Goal: Communication & Community: Answer question/provide support

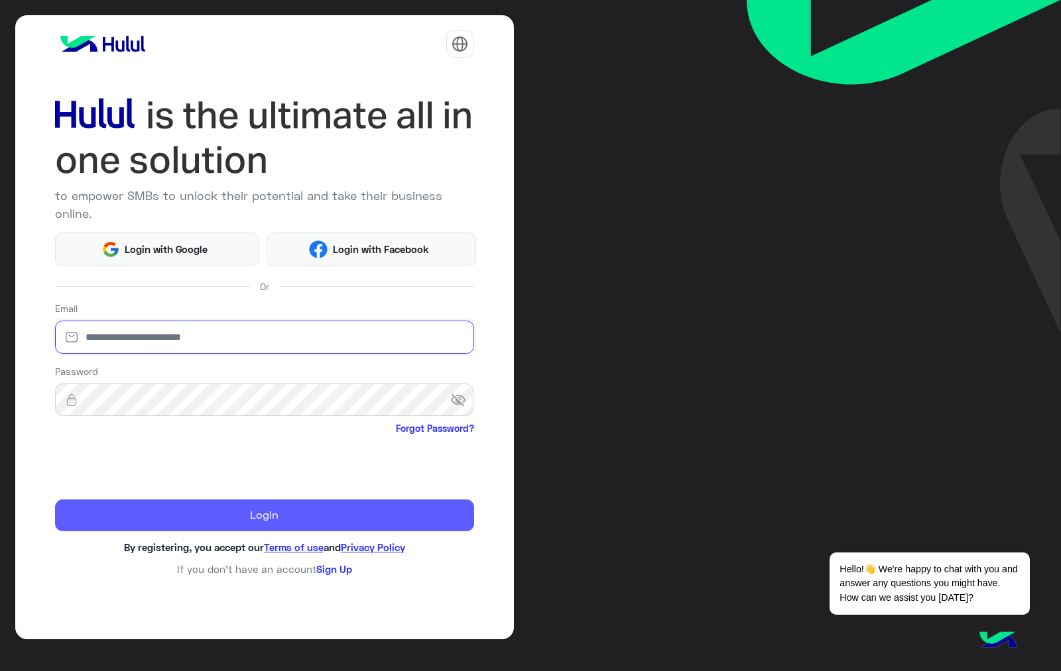
type input "**********"
click at [205, 502] on button "Login" at bounding box center [264, 516] width 419 height 32
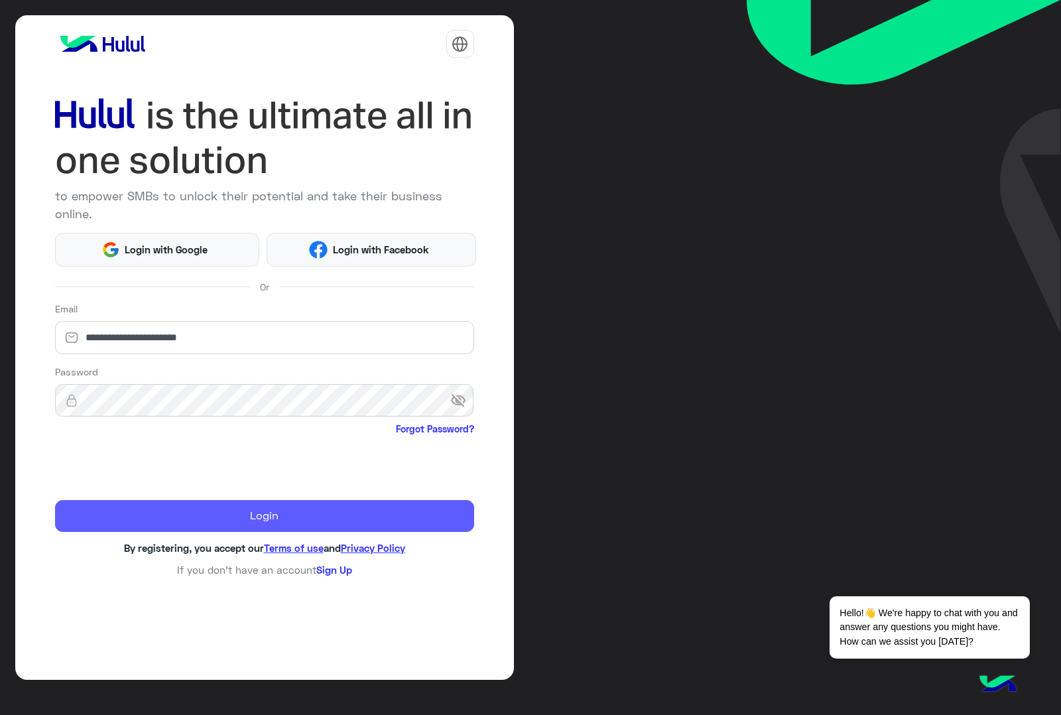
click at [217, 500] on button "Login" at bounding box center [264, 516] width 419 height 32
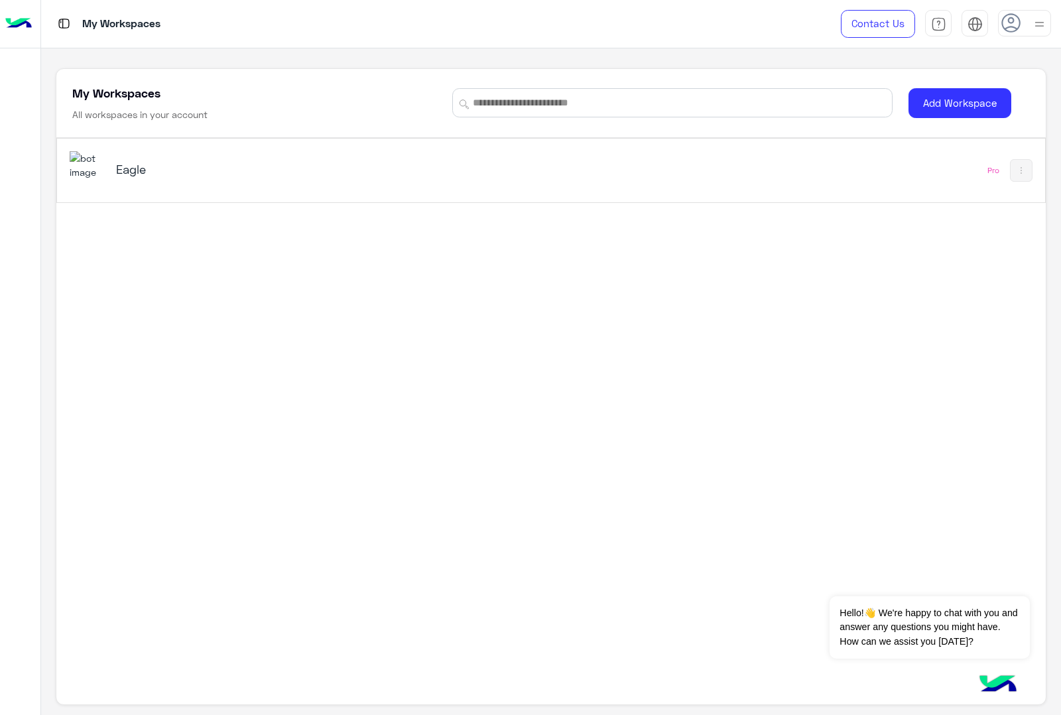
click at [87, 172] on img at bounding box center [88, 165] width 36 height 29
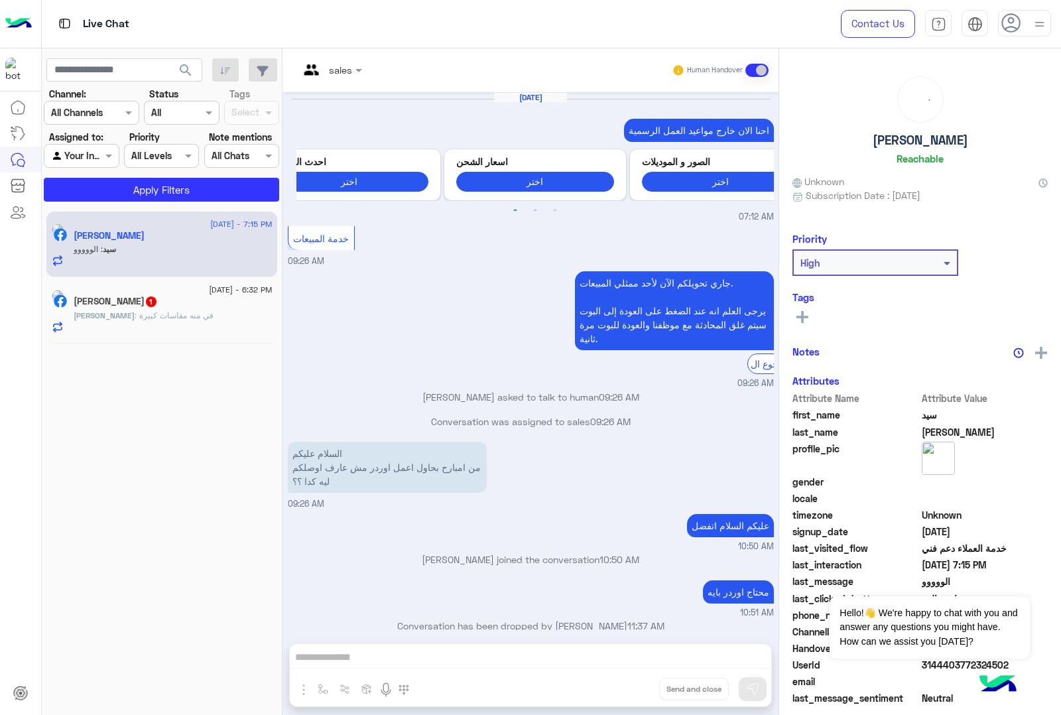
scroll to position [1813, 0]
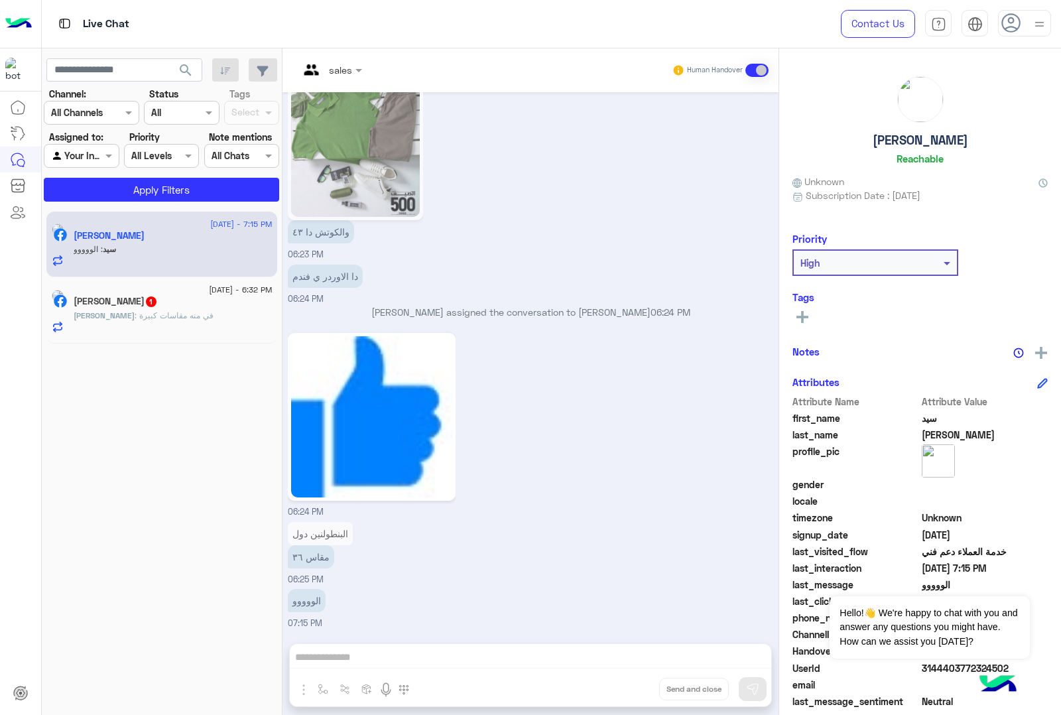
click at [1005, 27] on icon at bounding box center [1011, 23] width 20 height 20
click at [549, 215] on div "والكوتش دا ٤٣ 06:23 PM" at bounding box center [531, 155] width 486 height 212
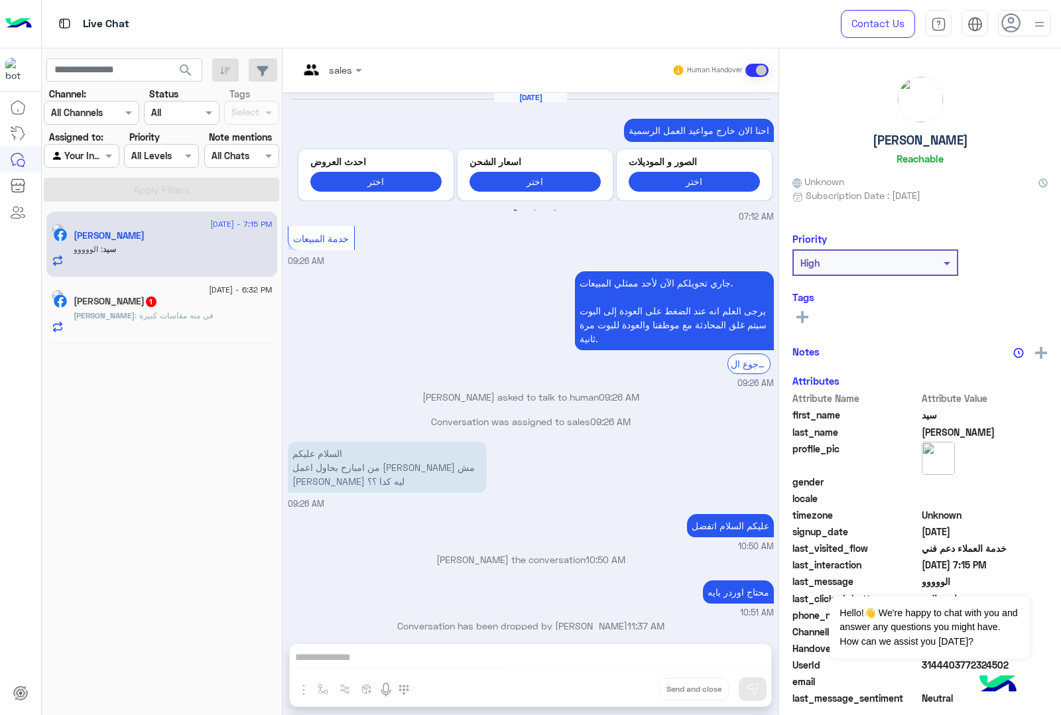
scroll to position [1796, 0]
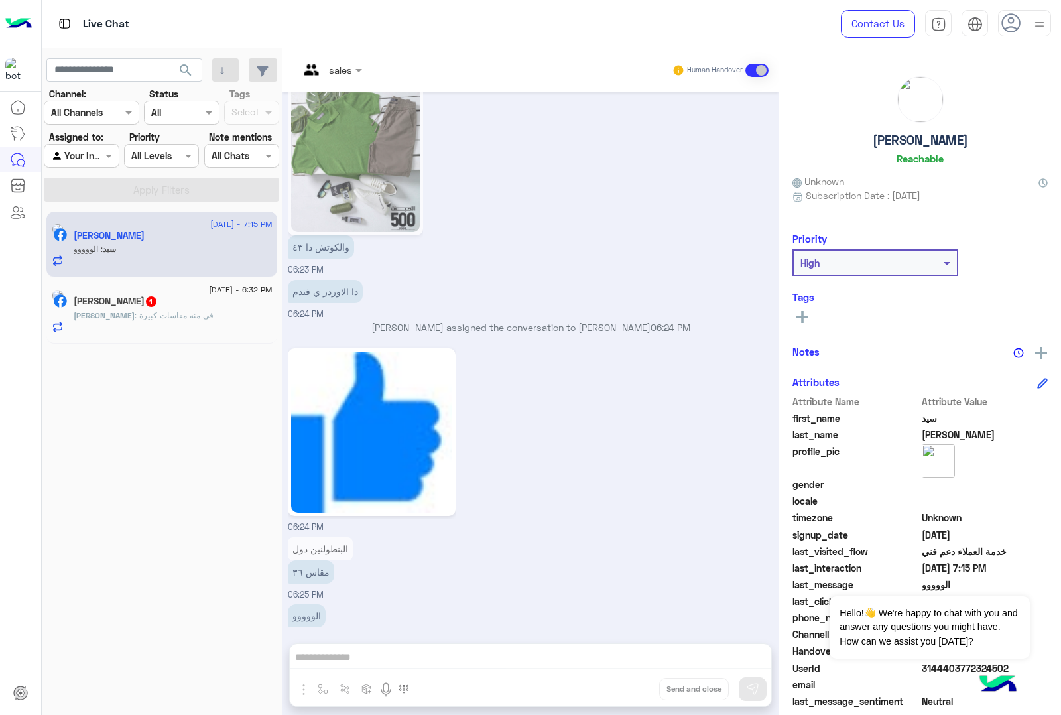
click at [1004, 18] on icon at bounding box center [1011, 23] width 20 height 20
click at [1004, 18] on icon at bounding box center [1012, 24] width 20 height 20
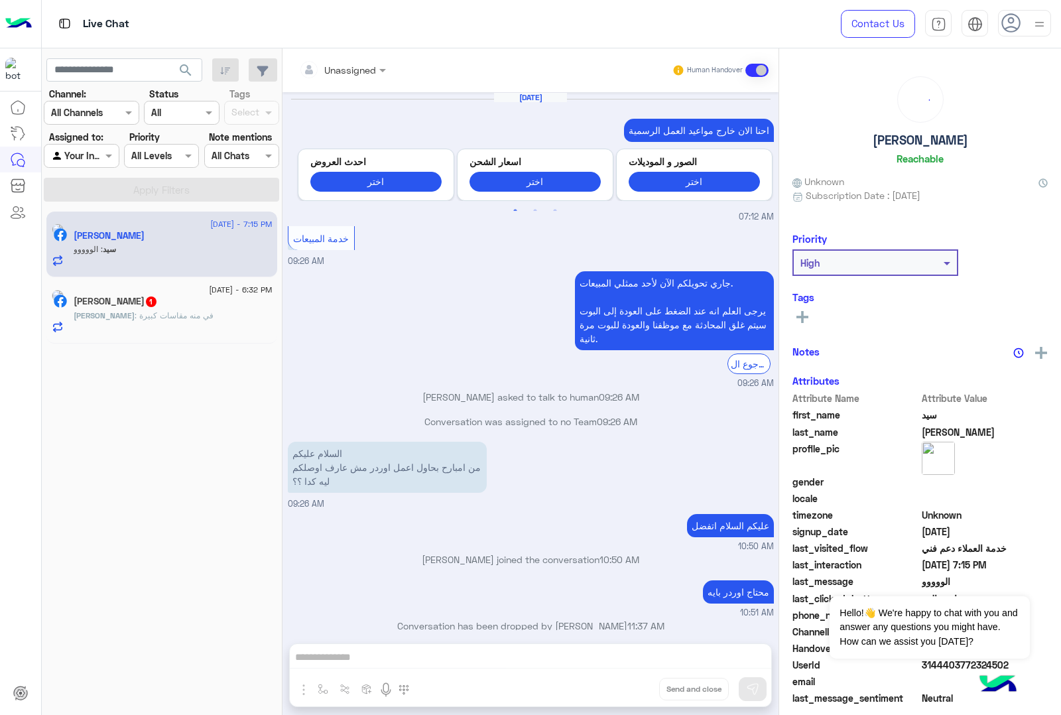
scroll to position [1796, 0]
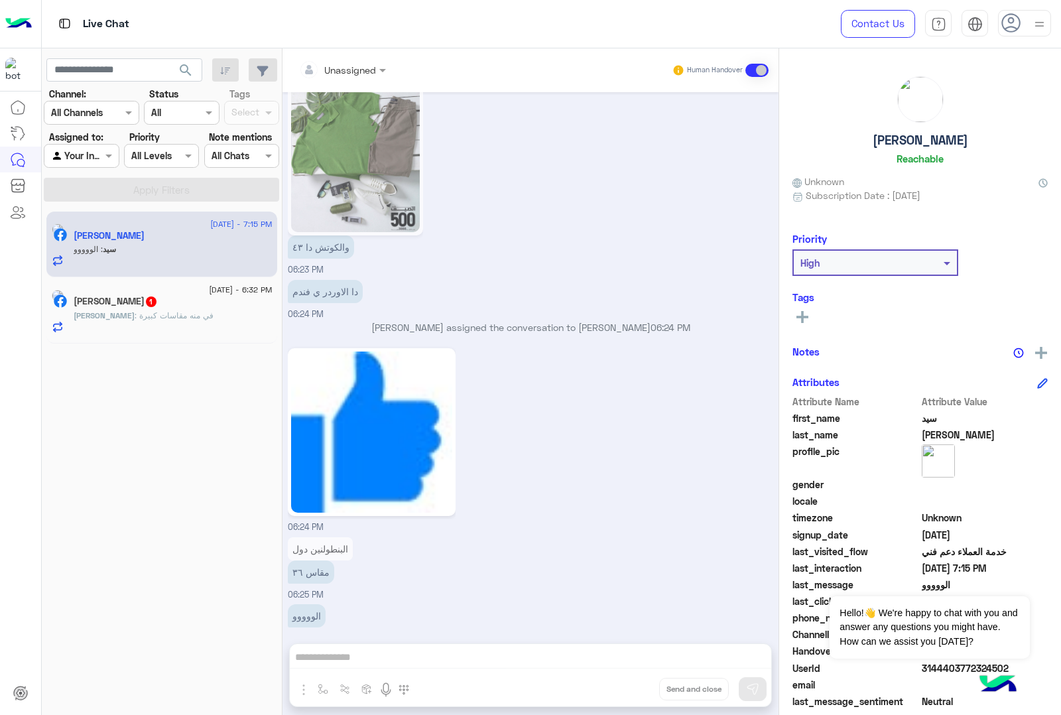
click at [127, 321] on p "[PERSON_NAME] : في منه مقاسات كبيرة" at bounding box center [144, 316] width 140 height 12
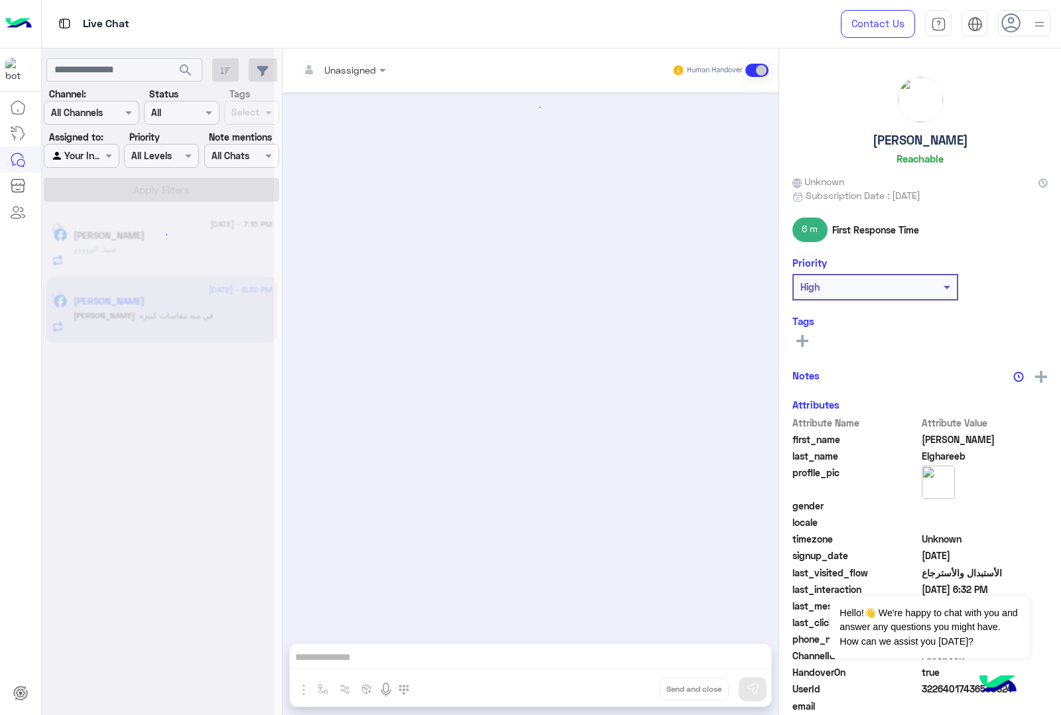
scroll to position [349, 0]
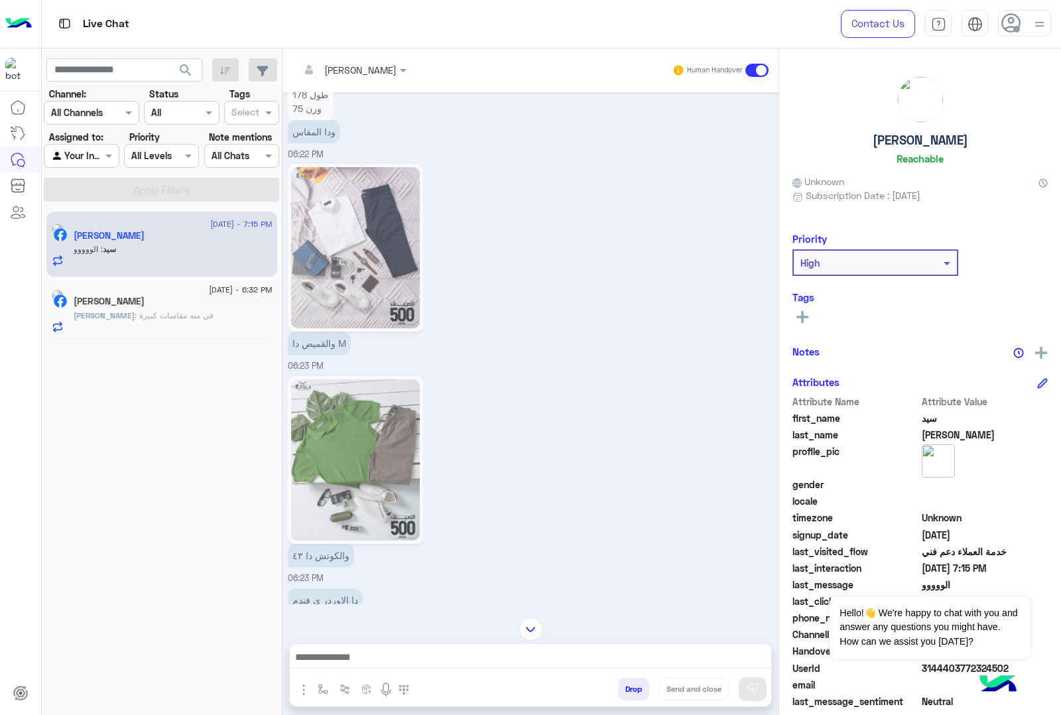
scroll to position [1382, 0]
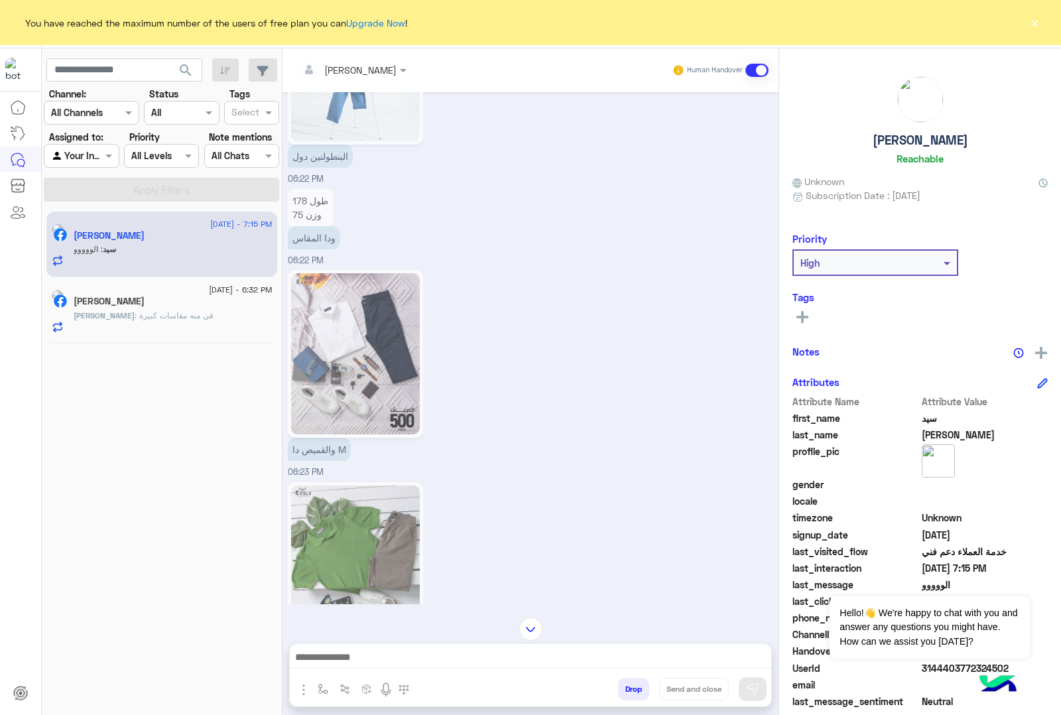
click at [1035, 21] on button "×" at bounding box center [1033, 22] width 13 height 13
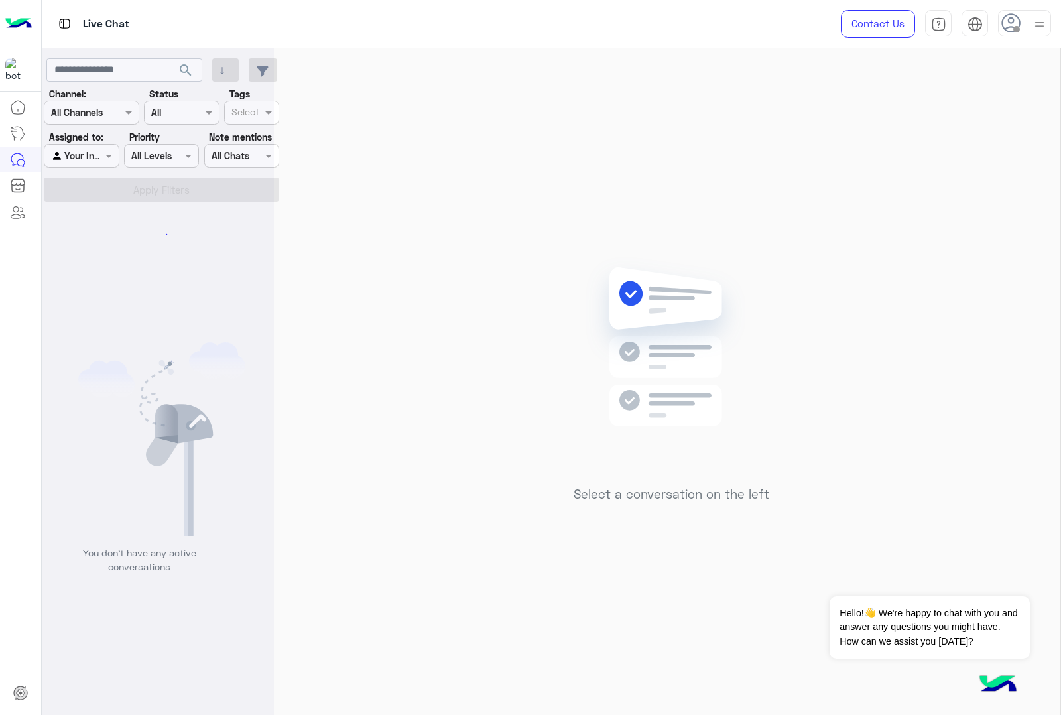
click at [1007, 25] on icon at bounding box center [1011, 23] width 20 height 20
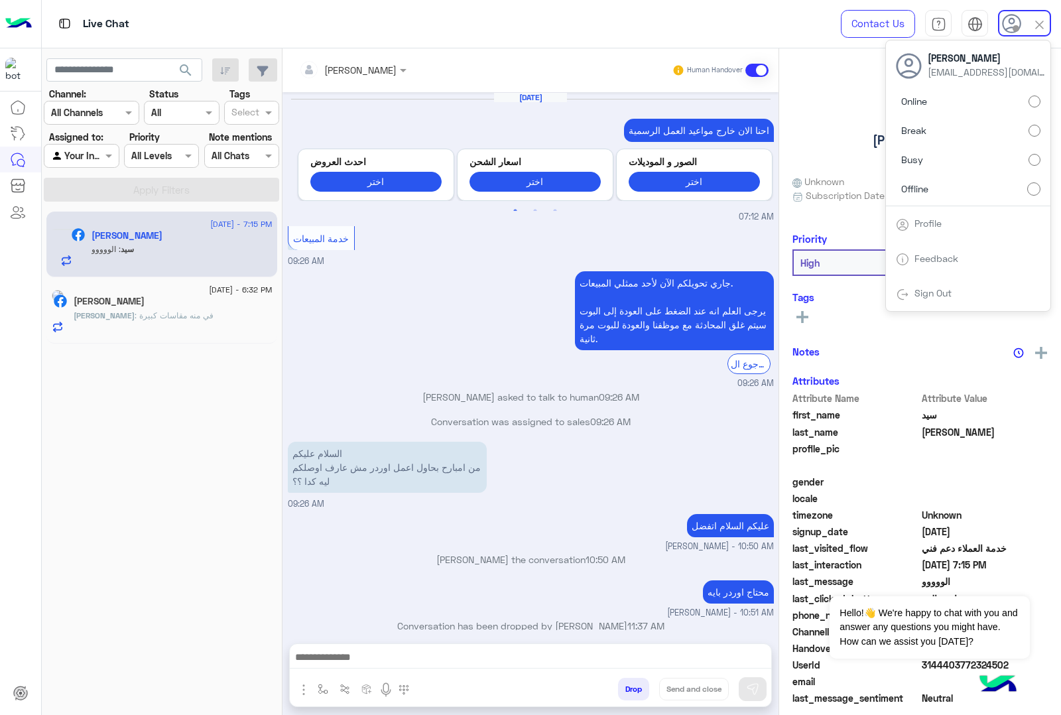
scroll to position [1796, 0]
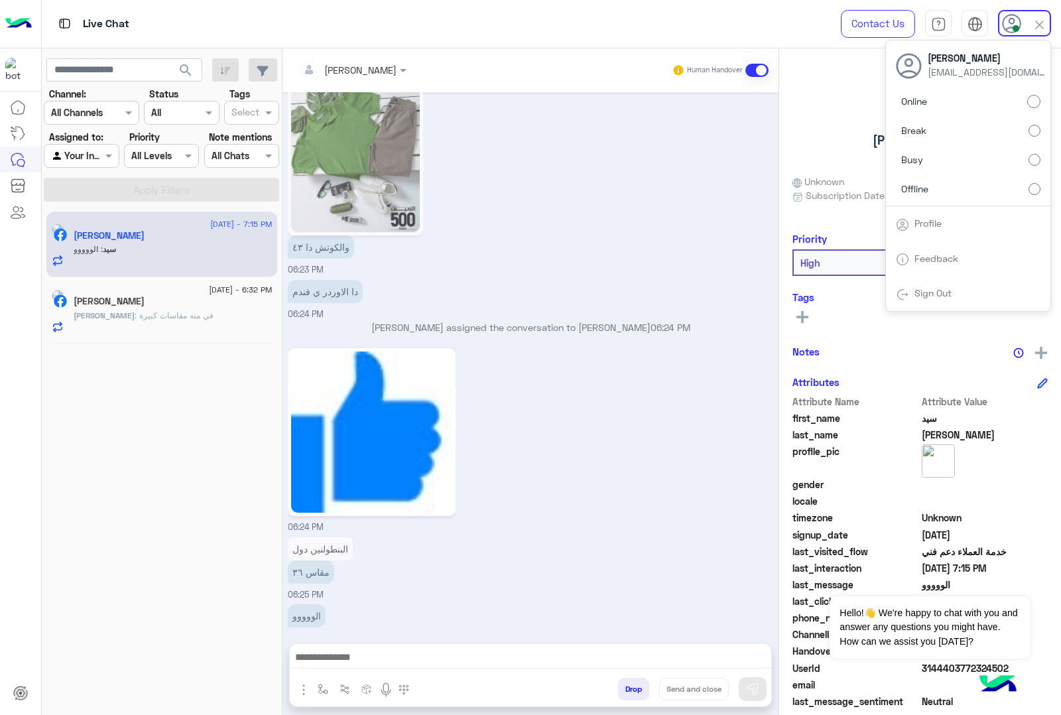
click at [636, 687] on button "Drop" at bounding box center [633, 688] width 31 height 23
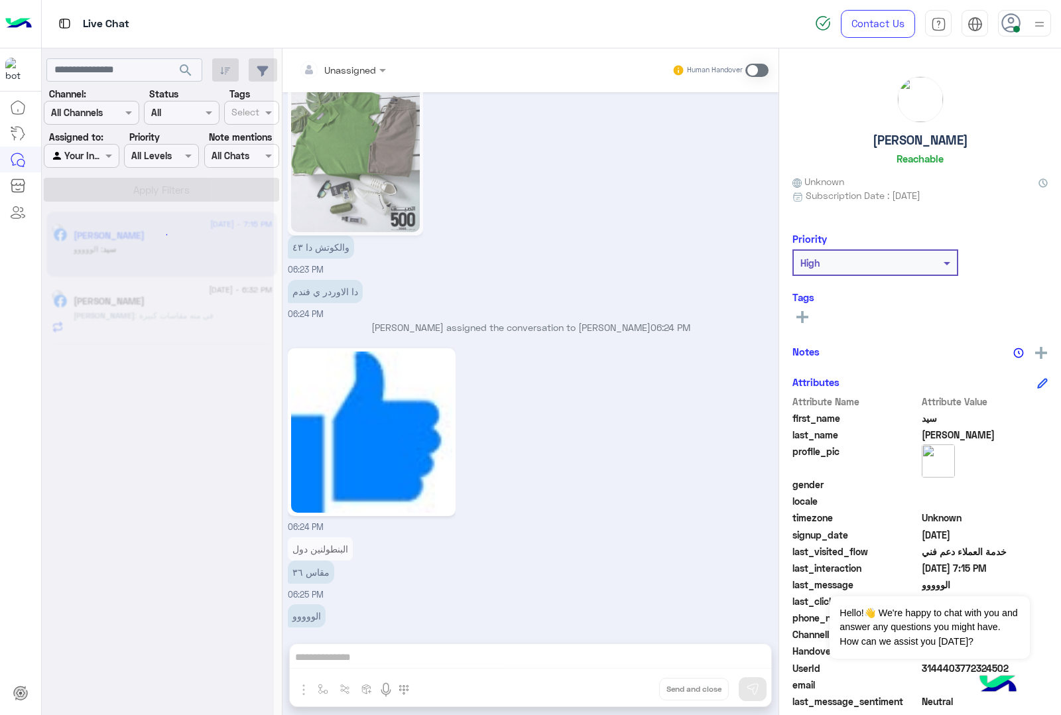
scroll to position [1844, 0]
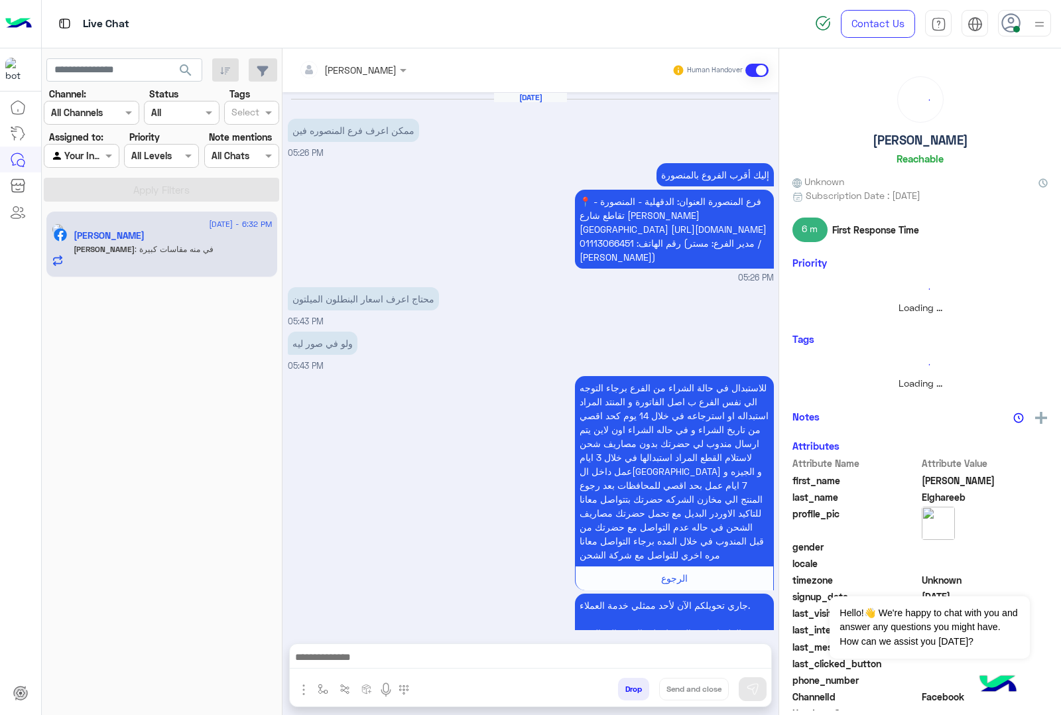
scroll to position [349, 0]
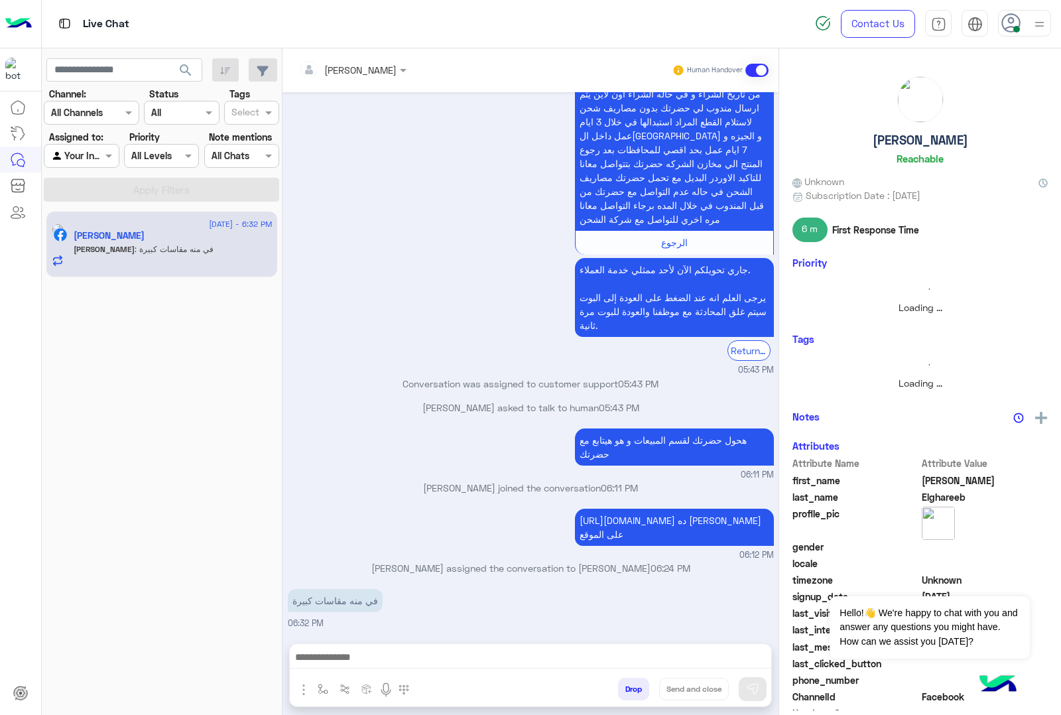
click at [633, 686] on button "Drop" at bounding box center [633, 688] width 31 height 23
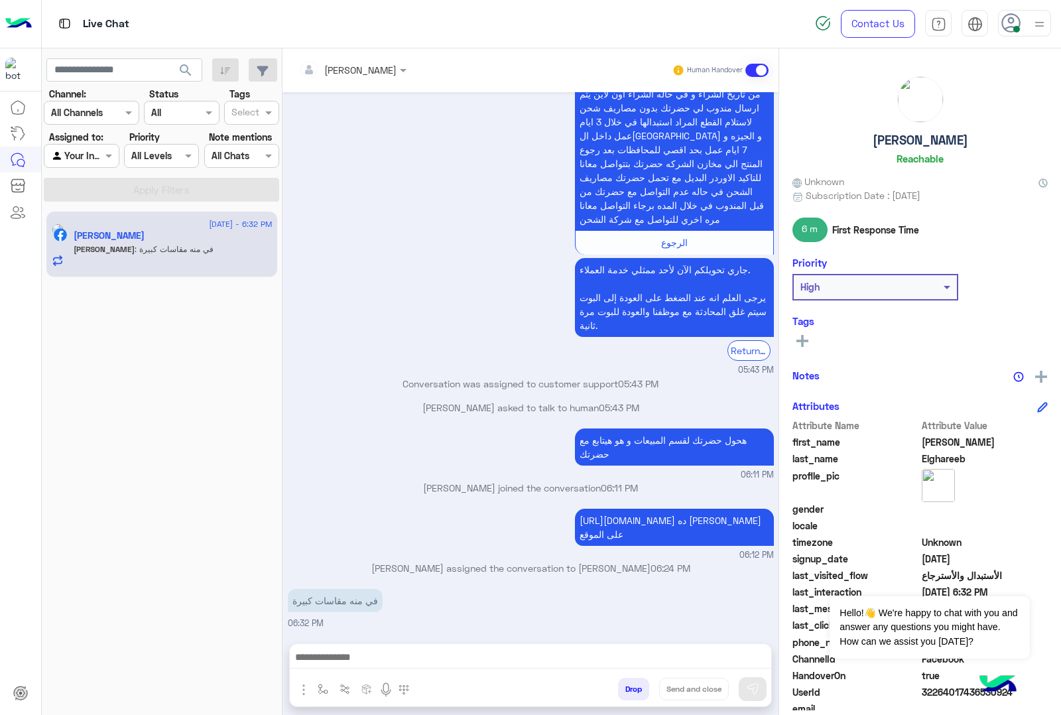
scroll to position [396, 0]
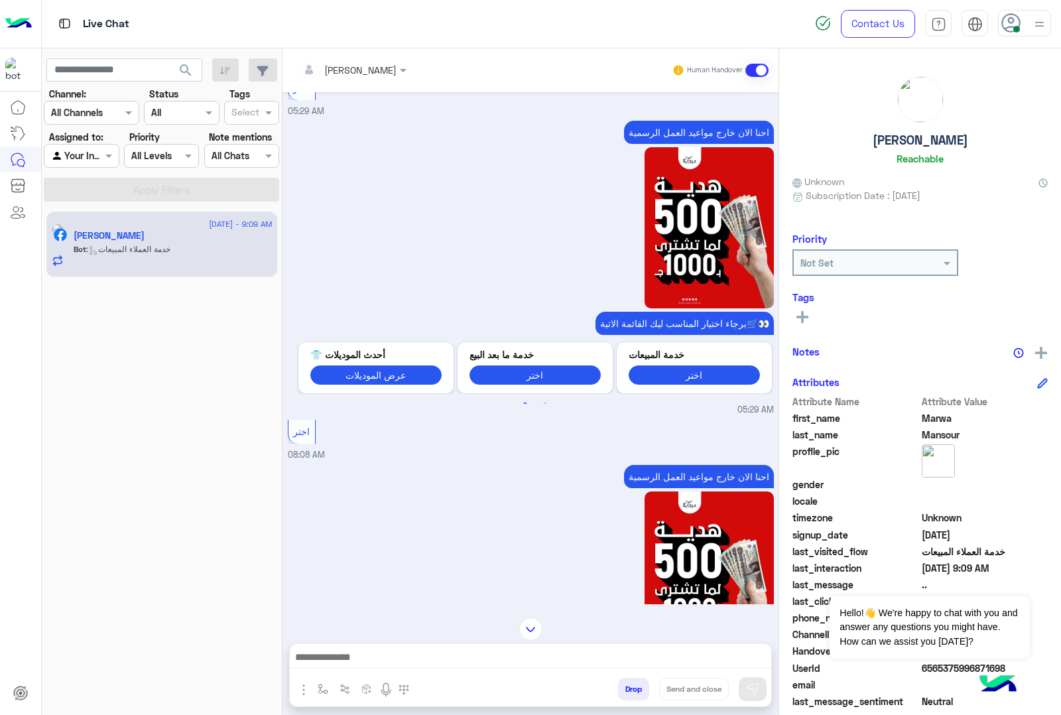
scroll to position [2051, 0]
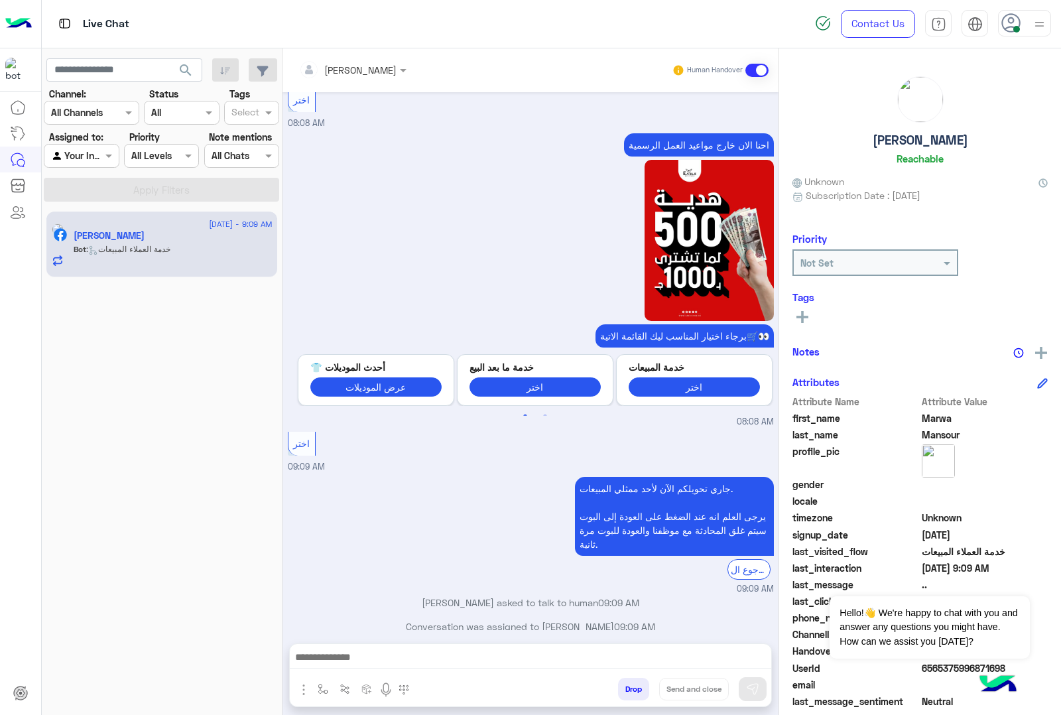
click at [392, 541] on div "جاري تحويلكم الآن لأحد ممثلي المبيعات. يرجى العلم انه عند الضغط على العودة إلى …" at bounding box center [531, 534] width 486 height 122
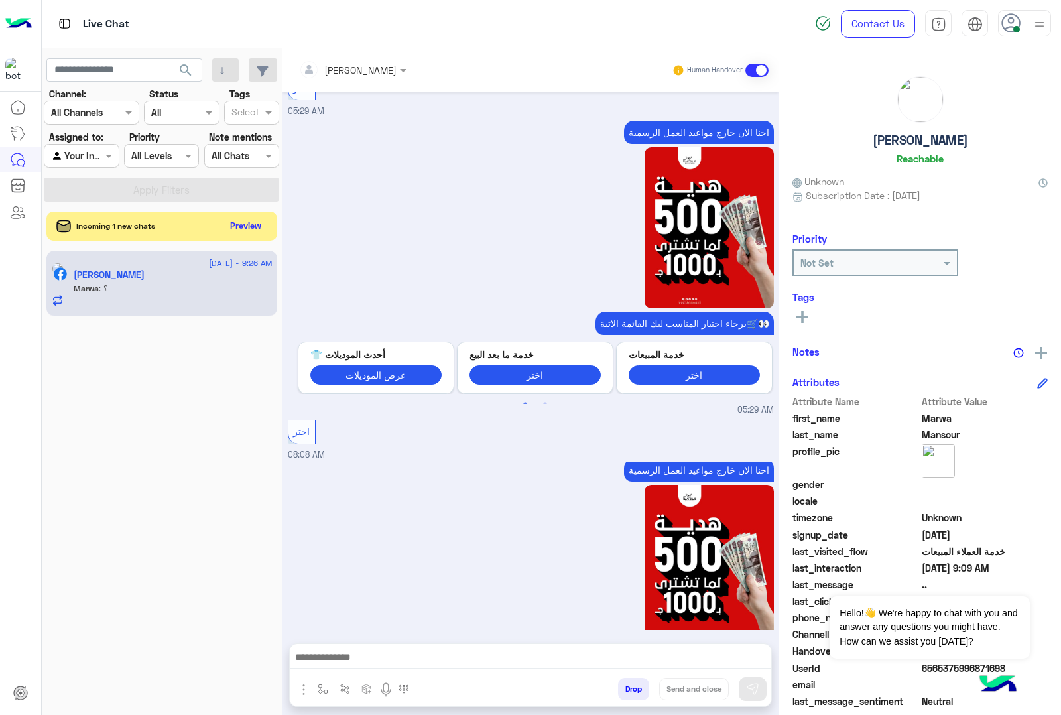
scroll to position [2184, 0]
